Goal: Contribute content: Contribute content

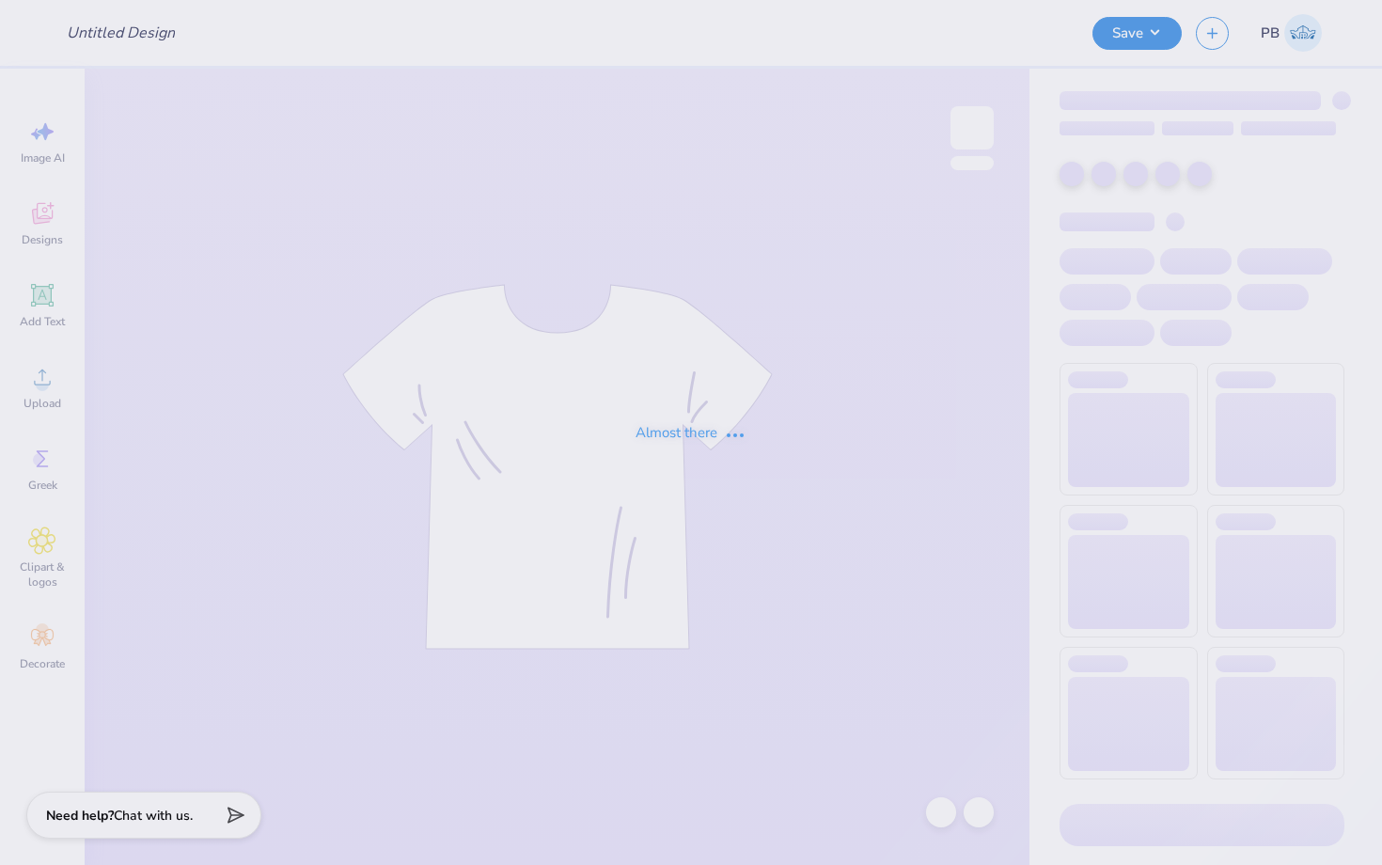
type input "PA week shirt"
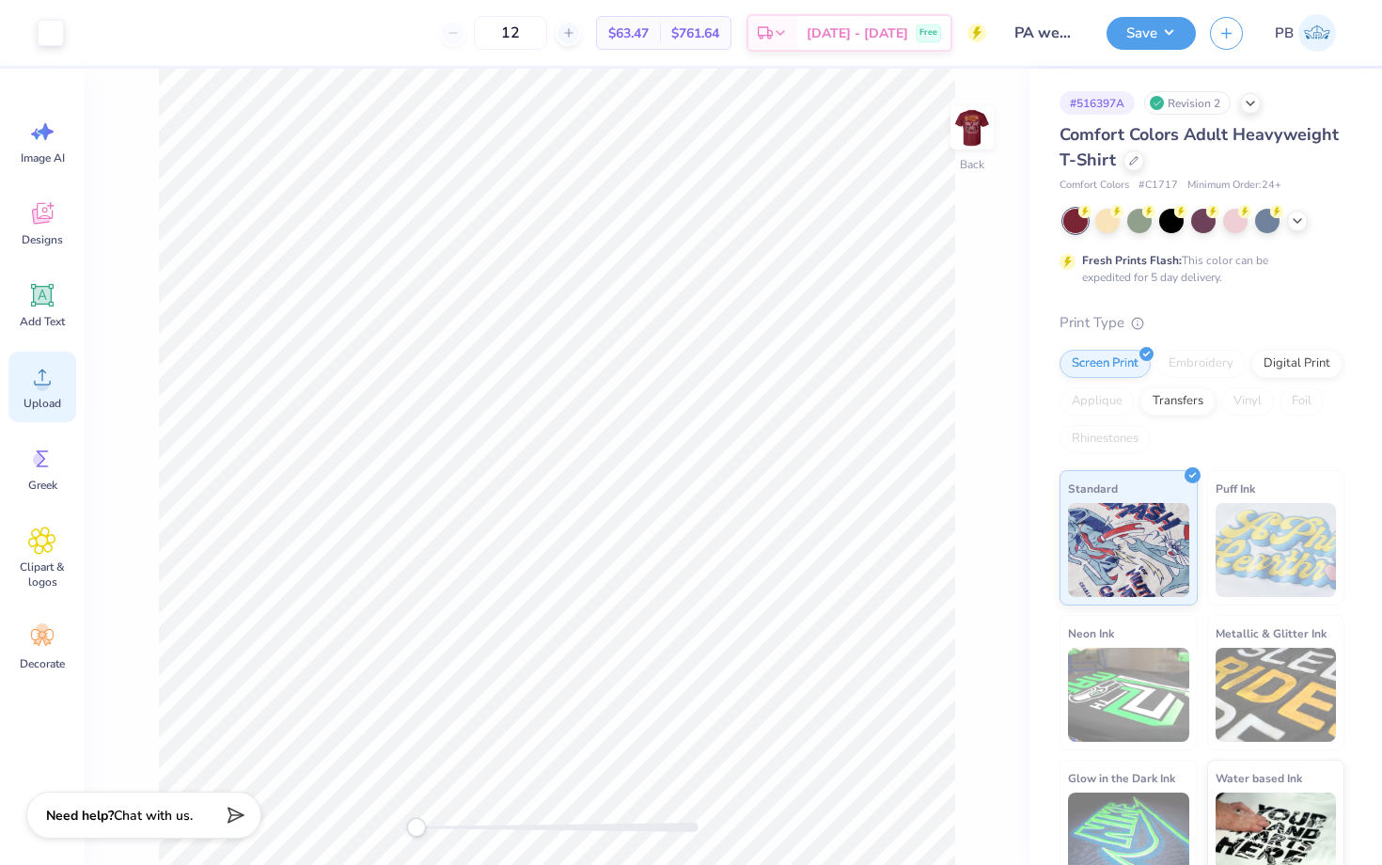
click at [26, 382] on div "Upload" at bounding box center [42, 387] width 68 height 71
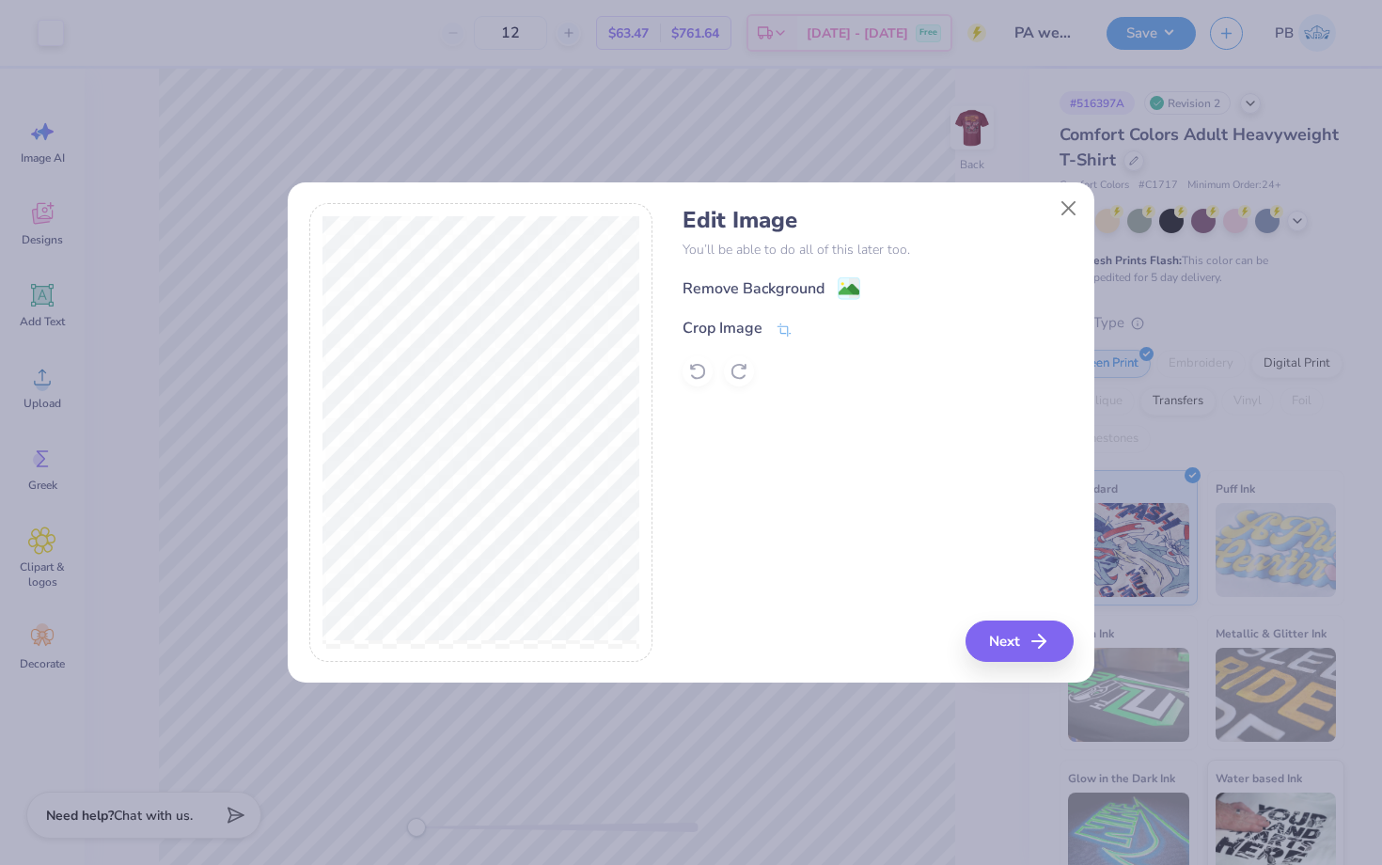
click at [701, 363] on div at bounding box center [878, 371] width 390 height 30
click at [701, 368] on div at bounding box center [878, 371] width 390 height 30
click at [734, 371] on div at bounding box center [878, 371] width 390 height 30
click at [746, 373] on div at bounding box center [878, 371] width 390 height 30
click at [860, 278] on span at bounding box center [849, 290] width 23 height 24
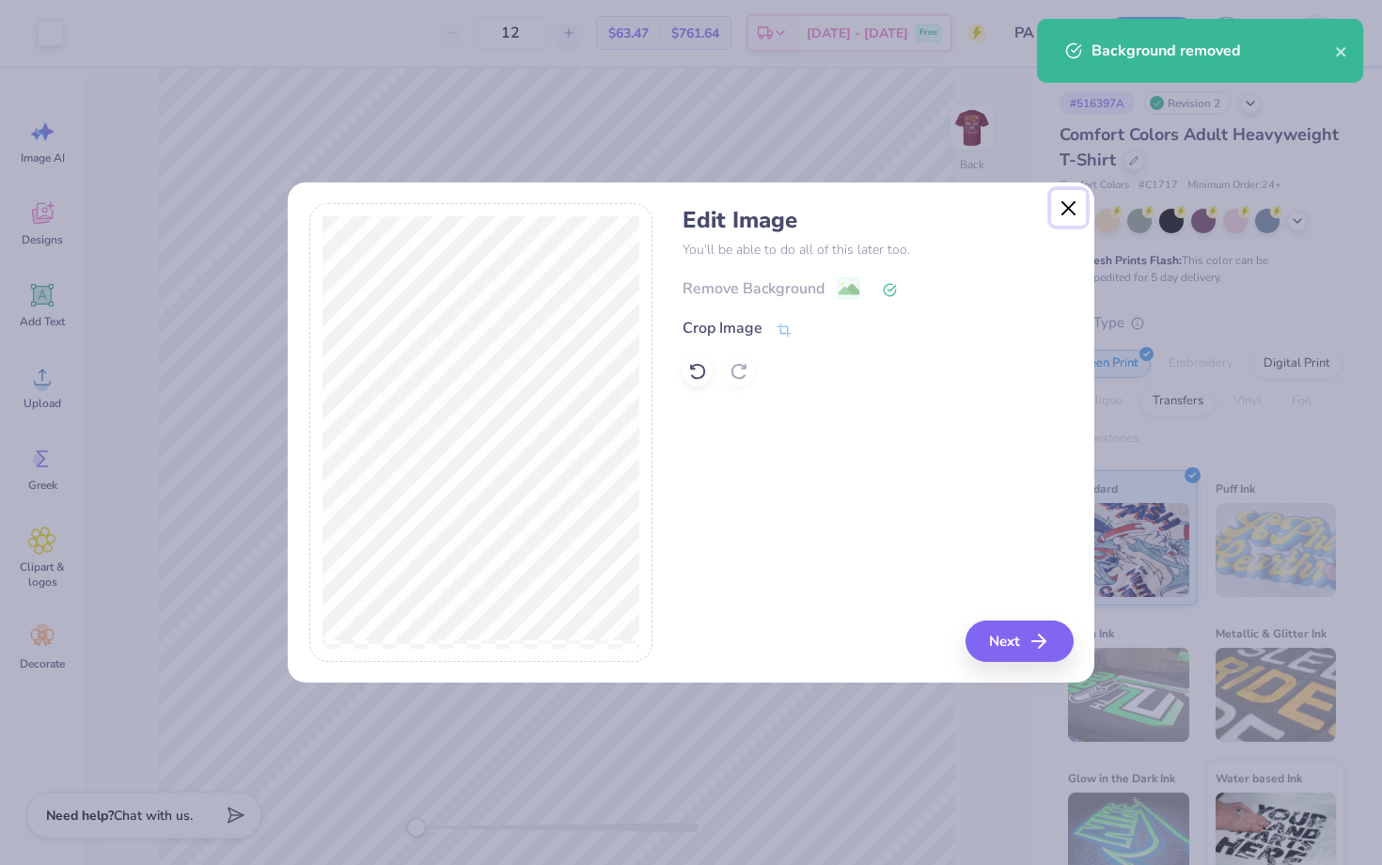
click at [1058, 208] on button "Close" at bounding box center [1069, 208] width 36 height 36
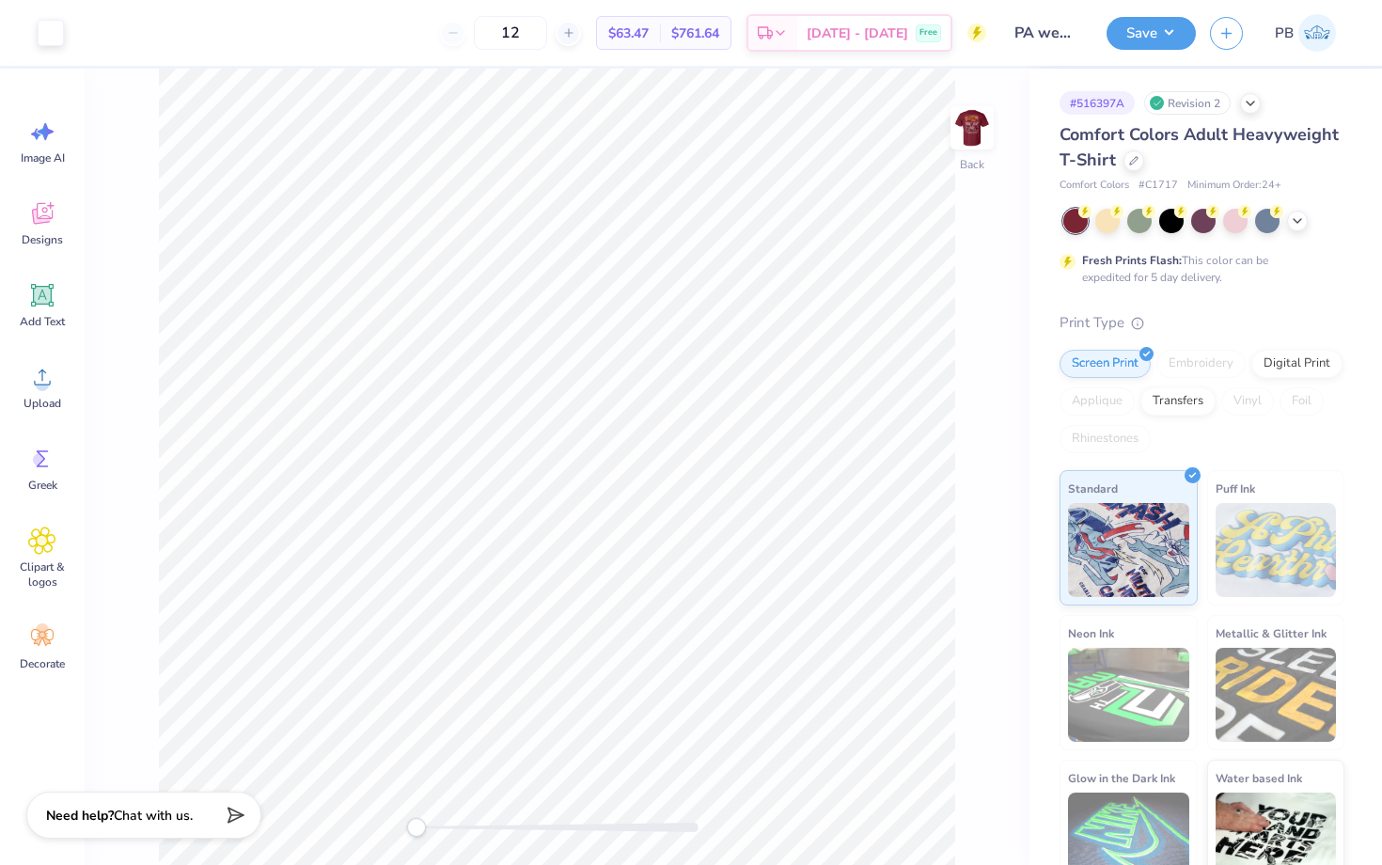
click at [486, 19] on div "12" at bounding box center [510, 33] width 141 height 34
